Goal: Task Accomplishment & Management: Manage account settings

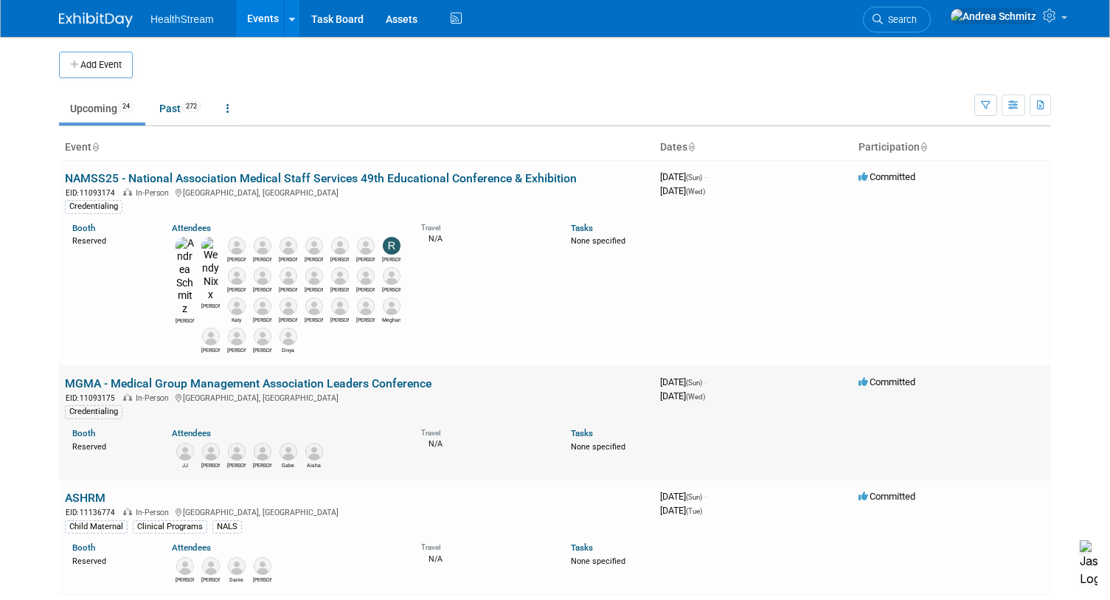
click at [148, 376] on link "MGMA - Medical Group Management Association Leaders Conference" at bounding box center [248, 383] width 367 height 14
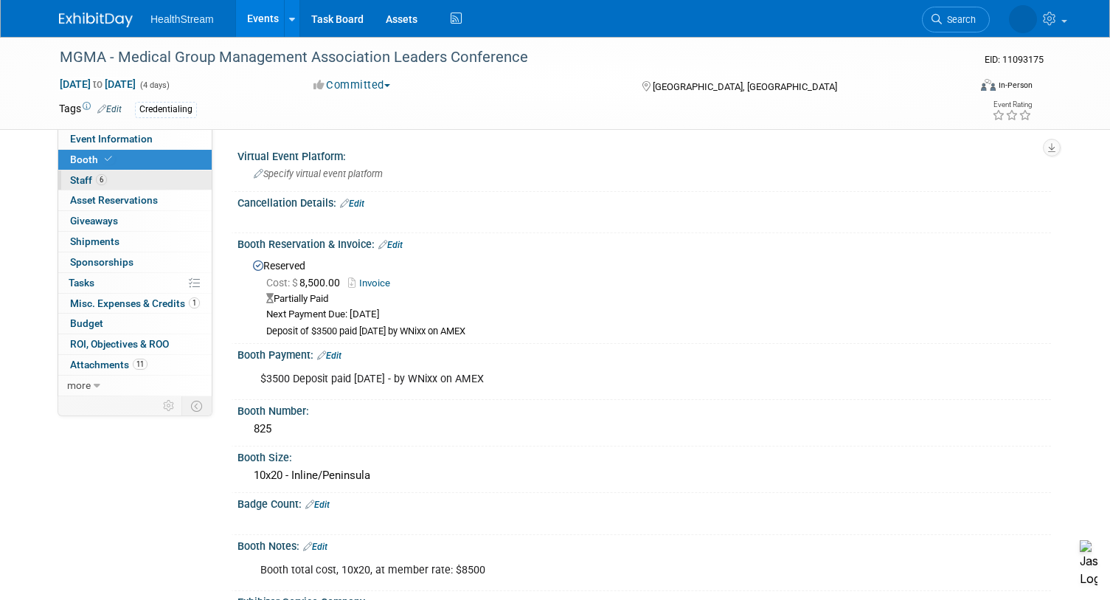
click at [124, 175] on link "6 Staff 6" at bounding box center [134, 180] width 153 height 20
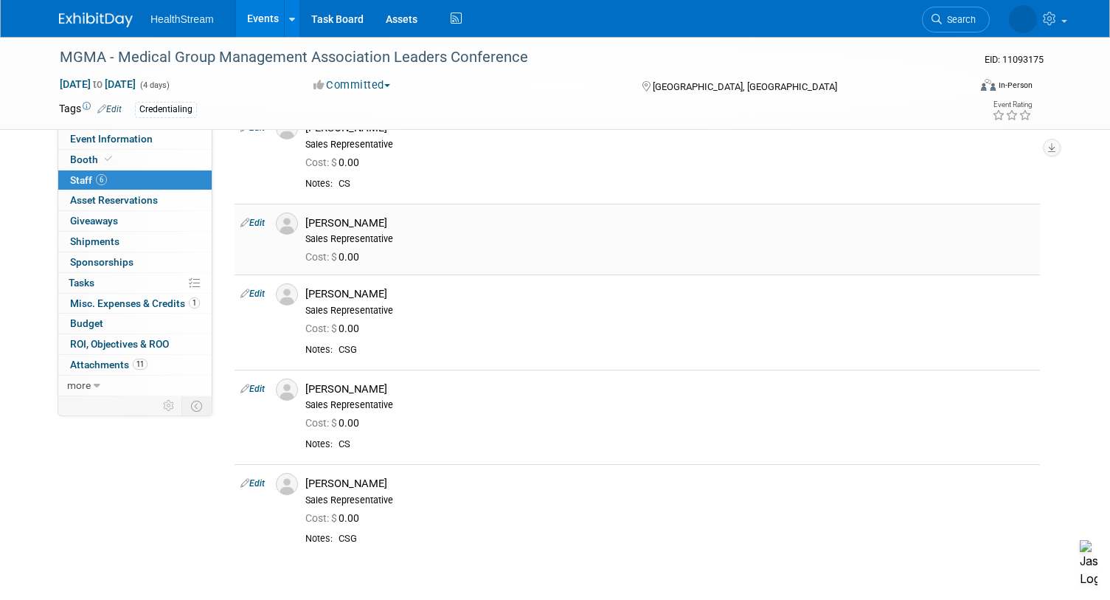
scroll to position [221, 0]
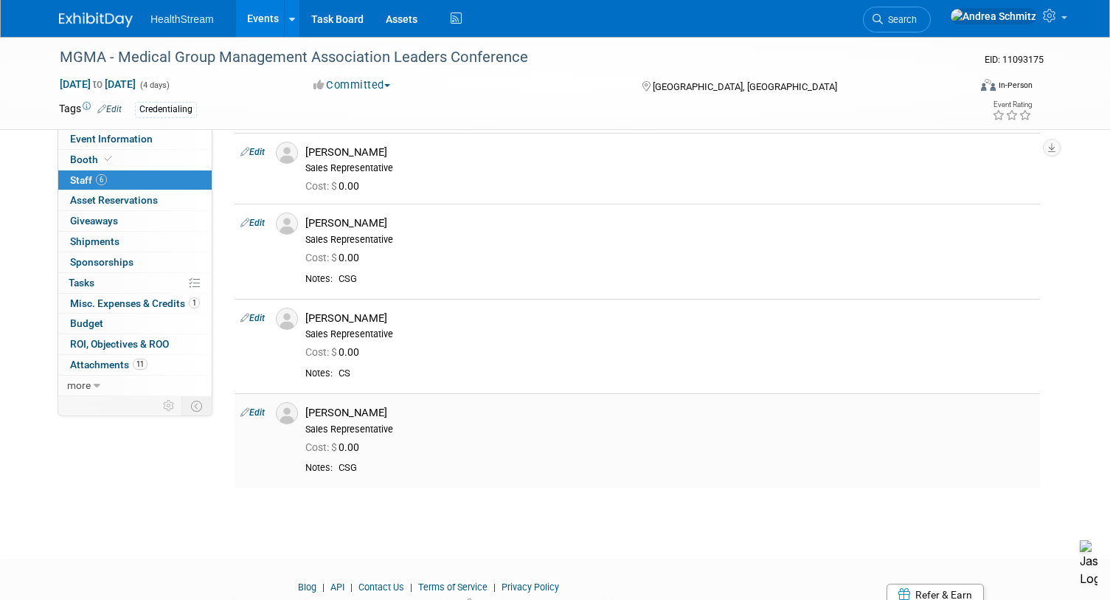
click at [248, 411] on icon at bounding box center [244, 411] width 9 height 15
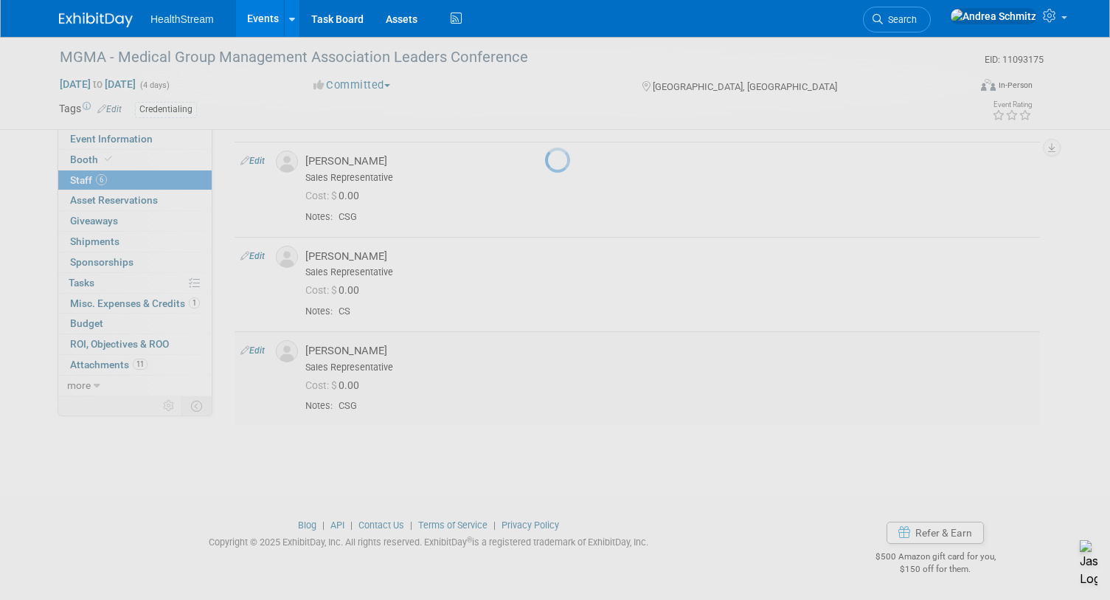
select select "f1b827ce-9400-4d8d-a9bc-d907b352a1ea"
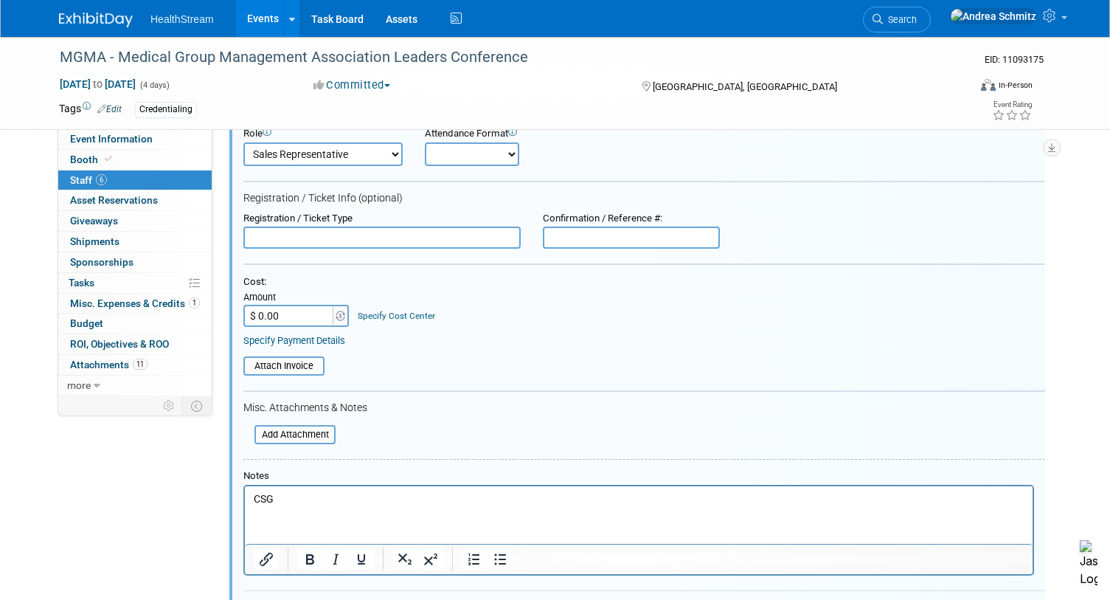
scroll to position [742, 0]
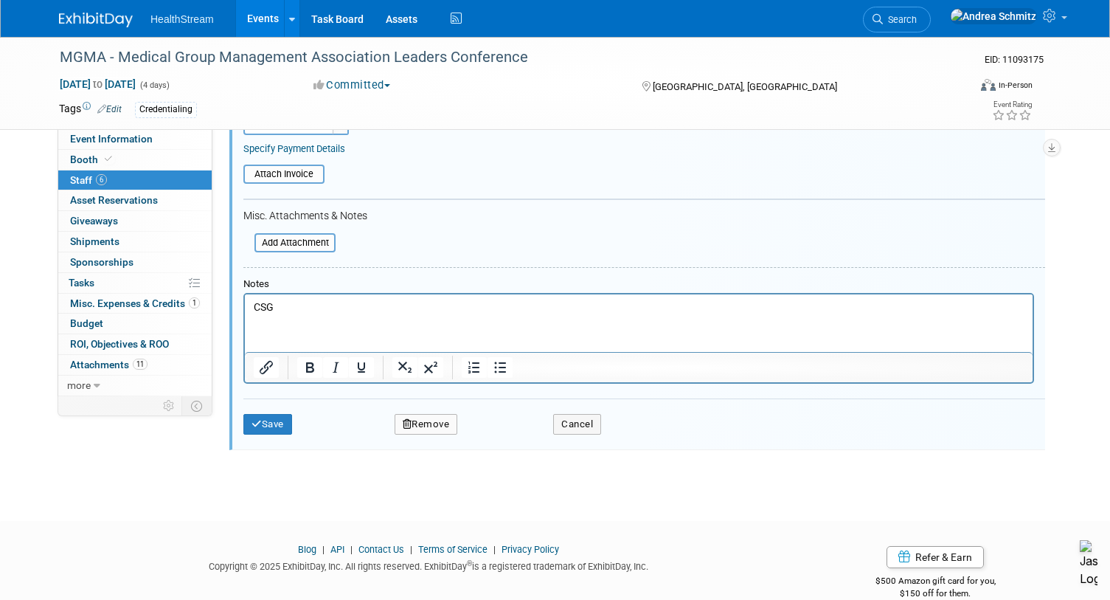
click at [430, 429] on button "Remove" at bounding box center [426, 424] width 63 height 21
click at [510, 439] on link "Yes" at bounding box center [506, 438] width 43 height 24
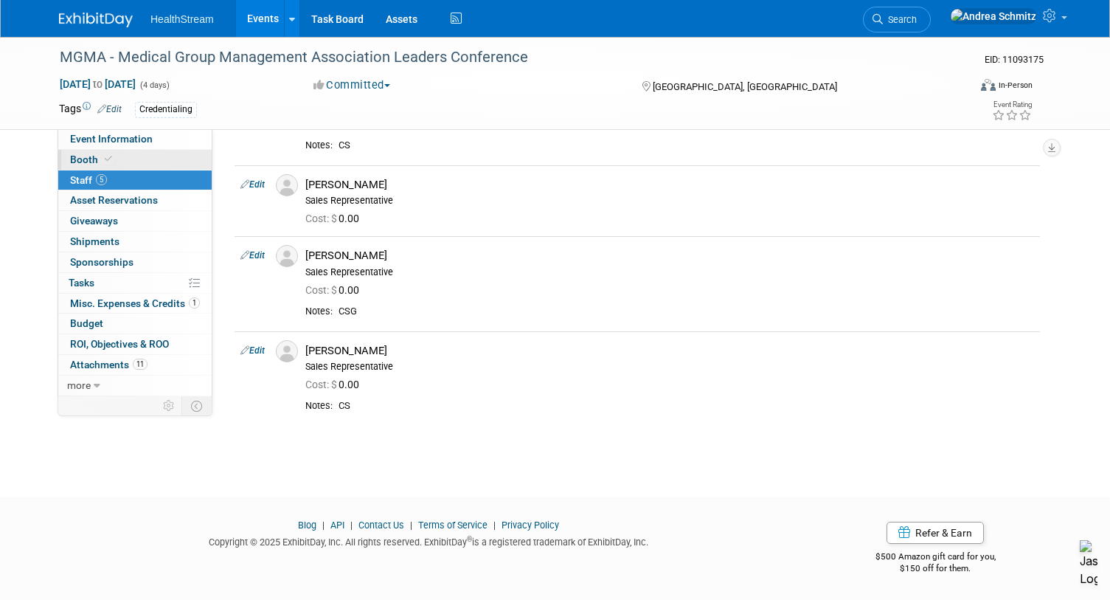
scroll to position [0, 0]
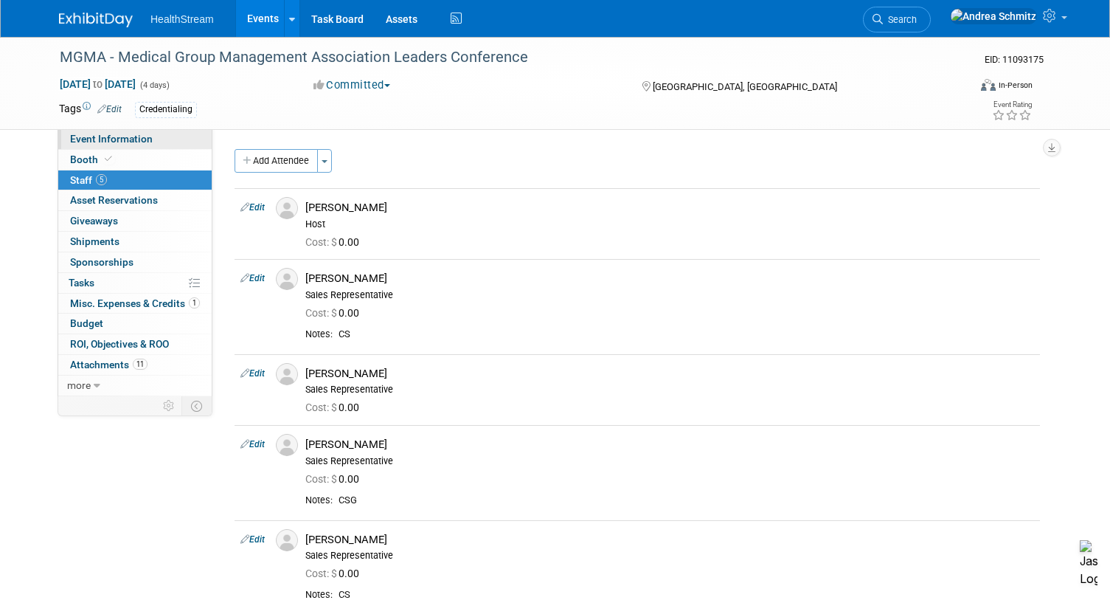
click at [131, 136] on span "Event Information" at bounding box center [111, 139] width 83 height 12
